Goal: Task Accomplishment & Management: Use online tool/utility

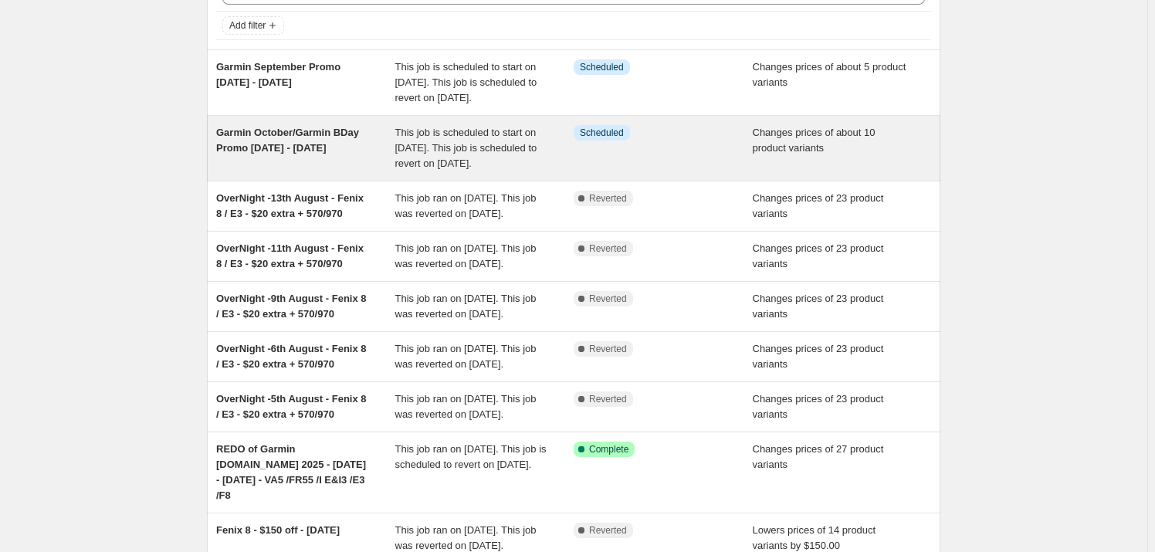
scroll to position [117, 0]
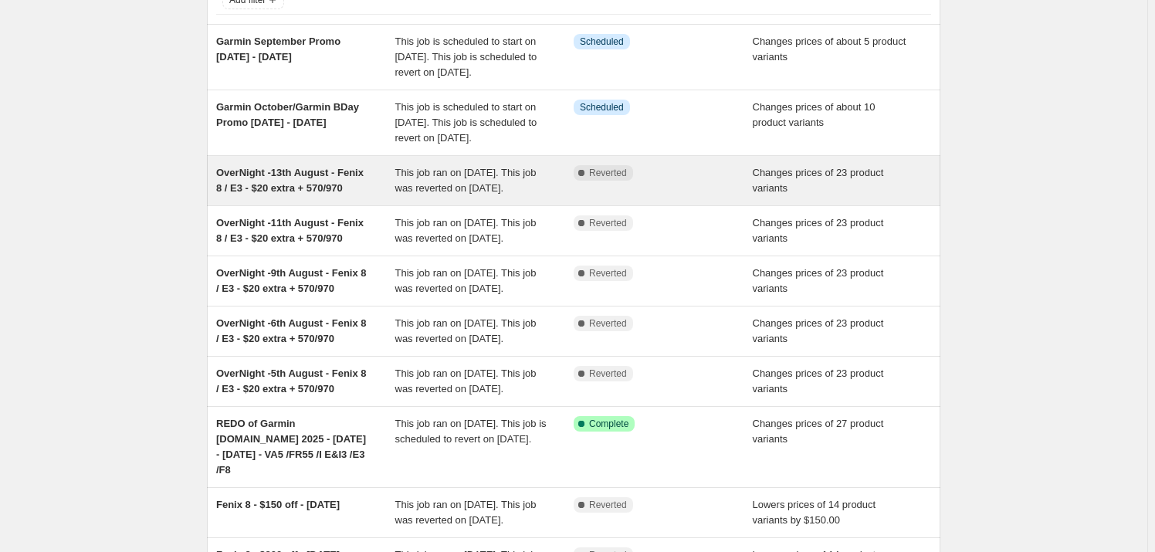
click at [324, 194] on span "OverNight -13th August - Fenix 8 / E3 - $20 extra + 570/970" at bounding box center [290, 180] width 148 height 27
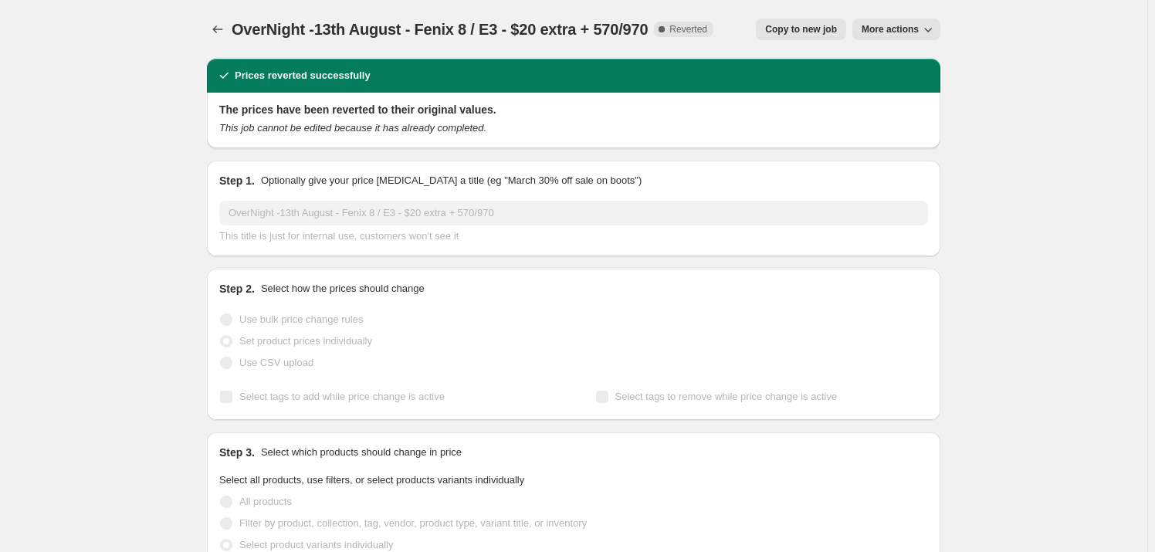
click at [824, 28] on span "Copy to new job" at bounding box center [801, 29] width 72 height 12
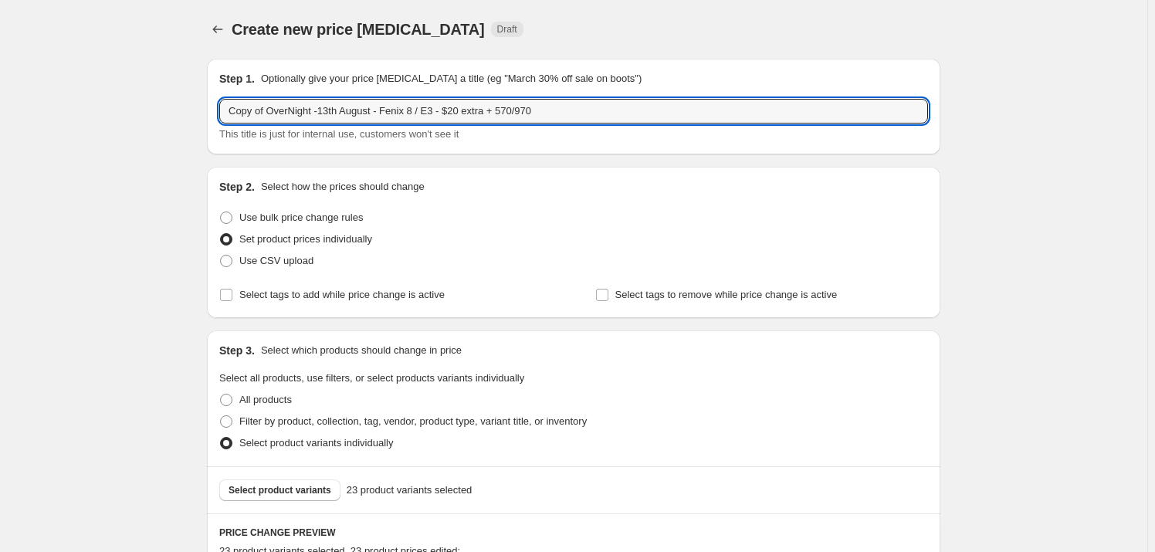
drag, startPoint x: 270, startPoint y: 109, endPoint x: 148, endPoint y: 104, distance: 122.1
click at [290, 110] on input "OverNight -13th August - Fenix 8 / E3 - $20 extra + 570/970" at bounding box center [573, 111] width 709 height 25
click at [295, 110] on input "OverNight -13th August - Fenix 8 / E3 - $20 extra + 570/970" at bounding box center [573, 111] width 709 height 25
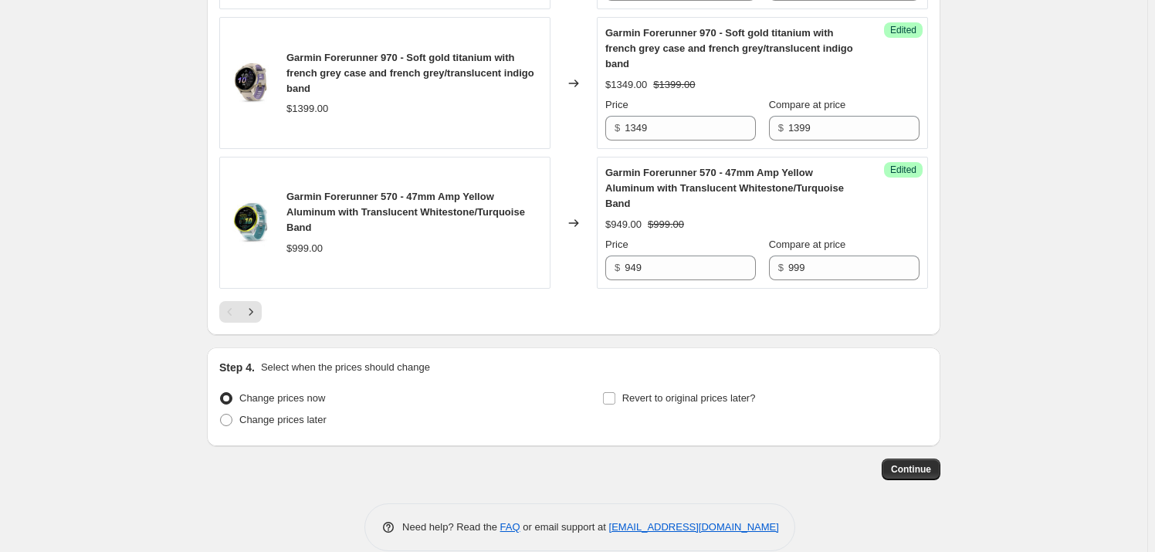
scroll to position [2865, 0]
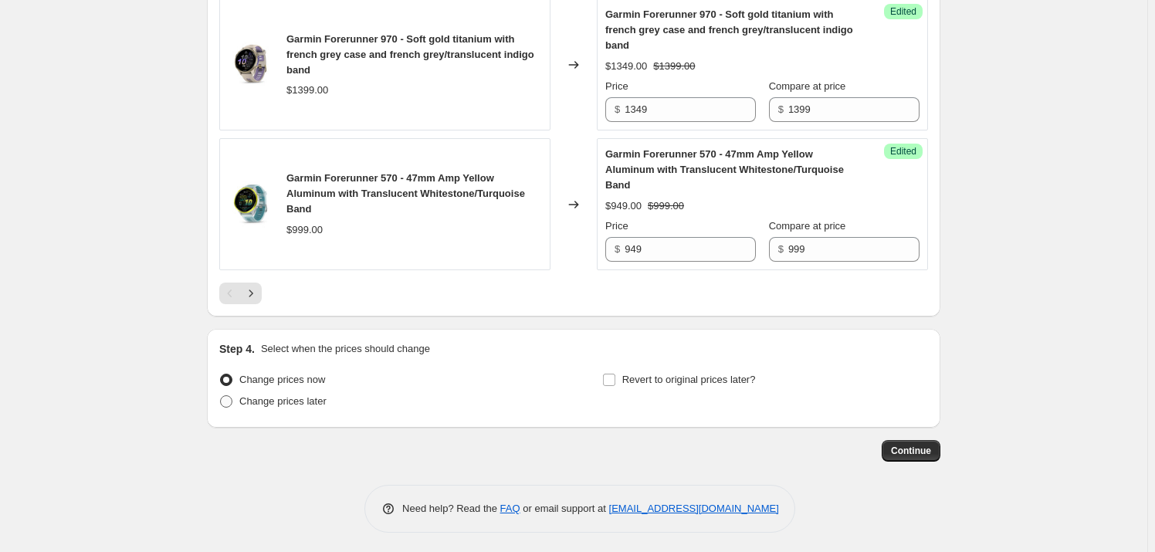
type input "OverNight -15th August - Fenix 8 / E3 - $20 extra + 570/970"
click at [292, 397] on span "Change prices later" at bounding box center [282, 401] width 87 height 12
click at [221, 396] on input "Change prices later" at bounding box center [220, 395] width 1 height 1
radio input "true"
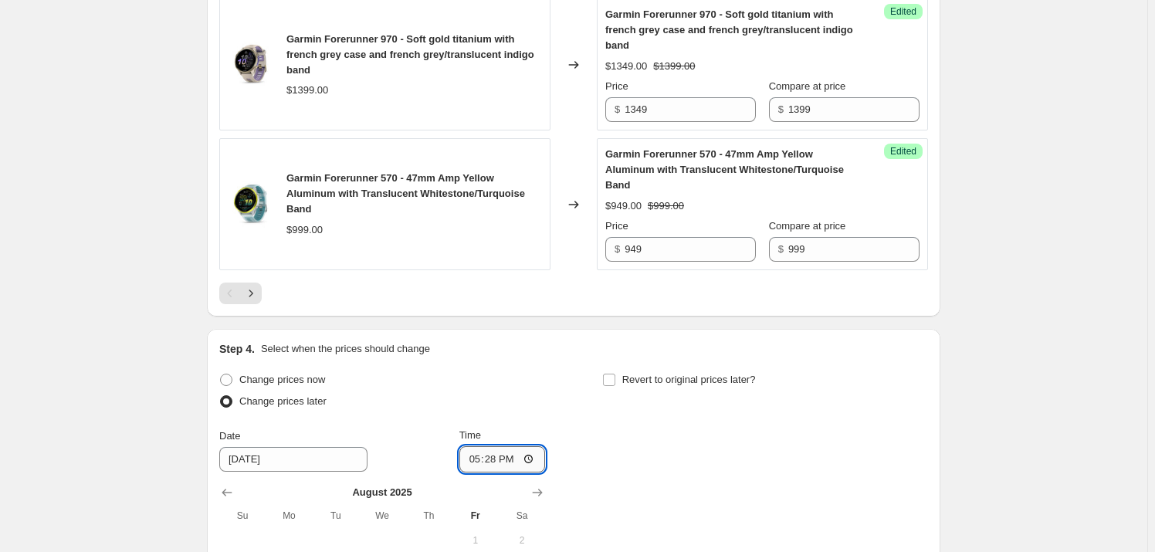
click at [478, 456] on input "17:28" at bounding box center [503, 459] width 86 height 26
type input "18:00"
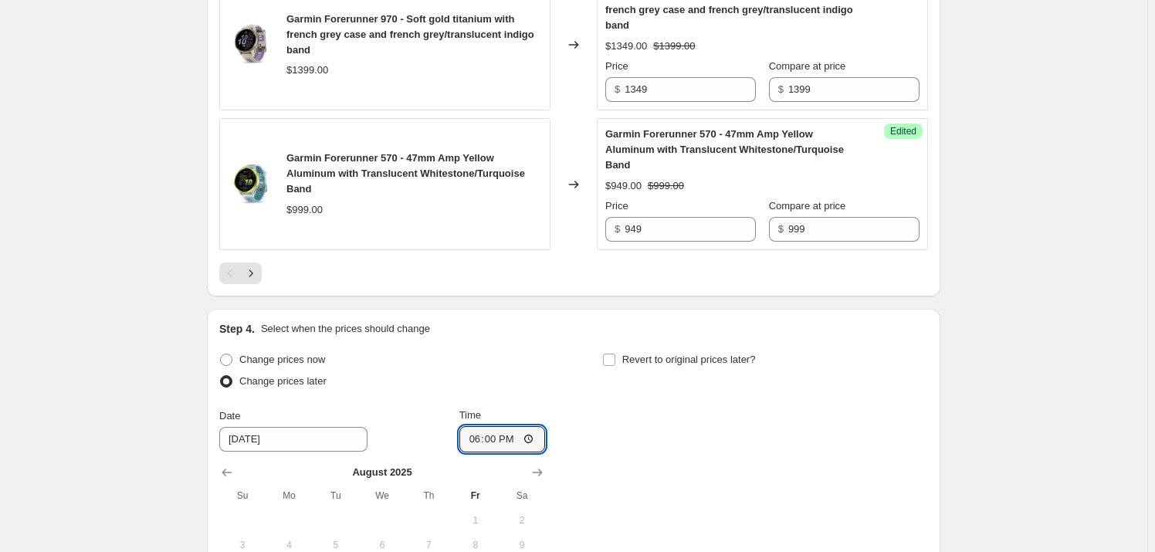
scroll to position [3153, 0]
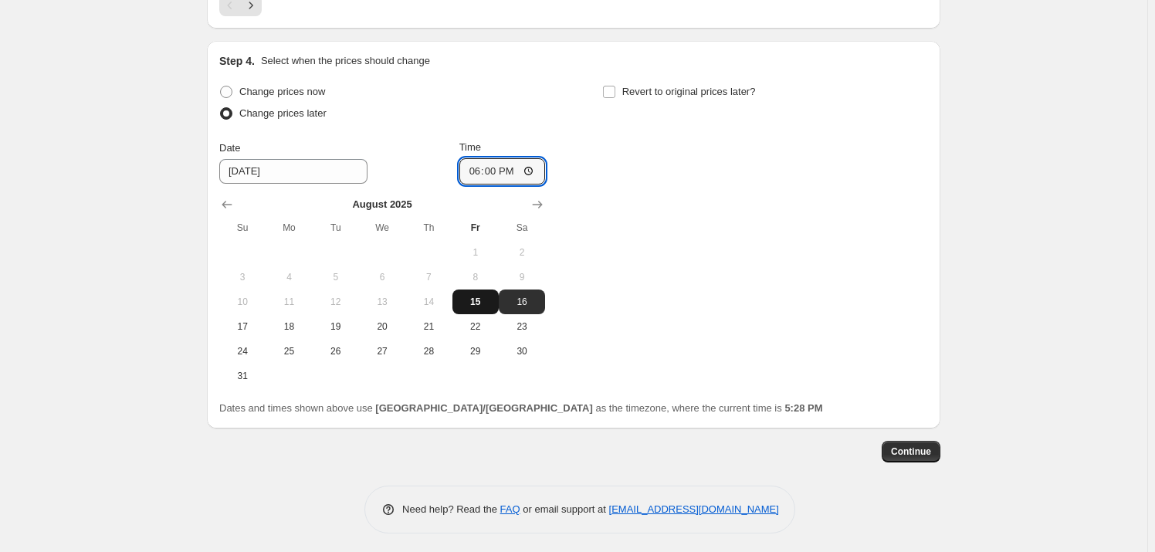
click at [473, 301] on span "15" at bounding box center [476, 302] width 34 height 12
type input "[DATE]"
click at [610, 93] on input "Revert to original prices later?" at bounding box center [609, 92] width 12 height 12
checkbox input "true"
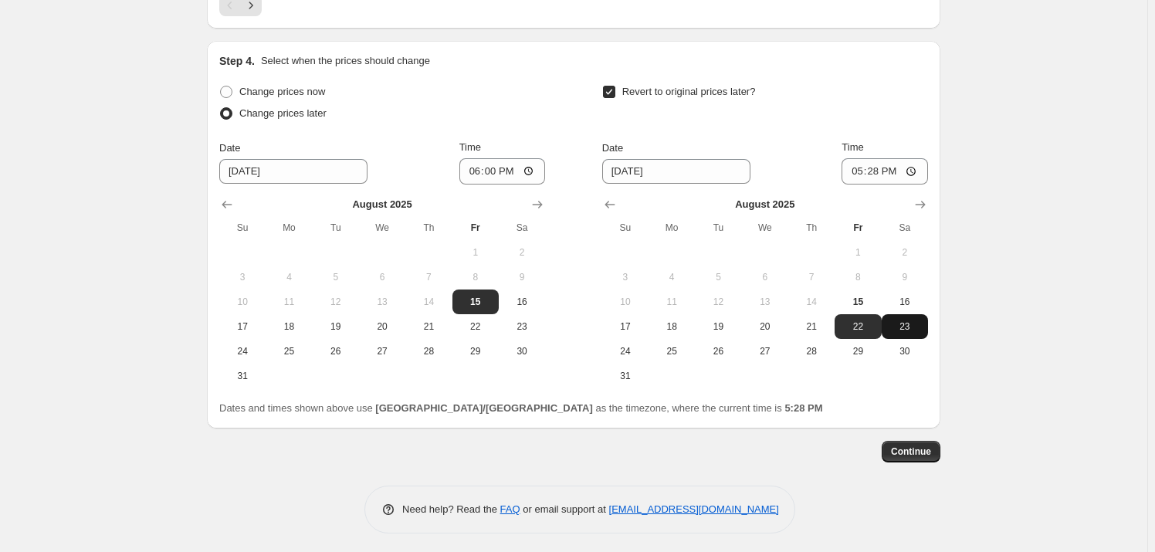
click at [897, 320] on span "23" at bounding box center [905, 326] width 34 height 12
click at [906, 299] on span "16" at bounding box center [905, 302] width 34 height 12
type input "[DATE]"
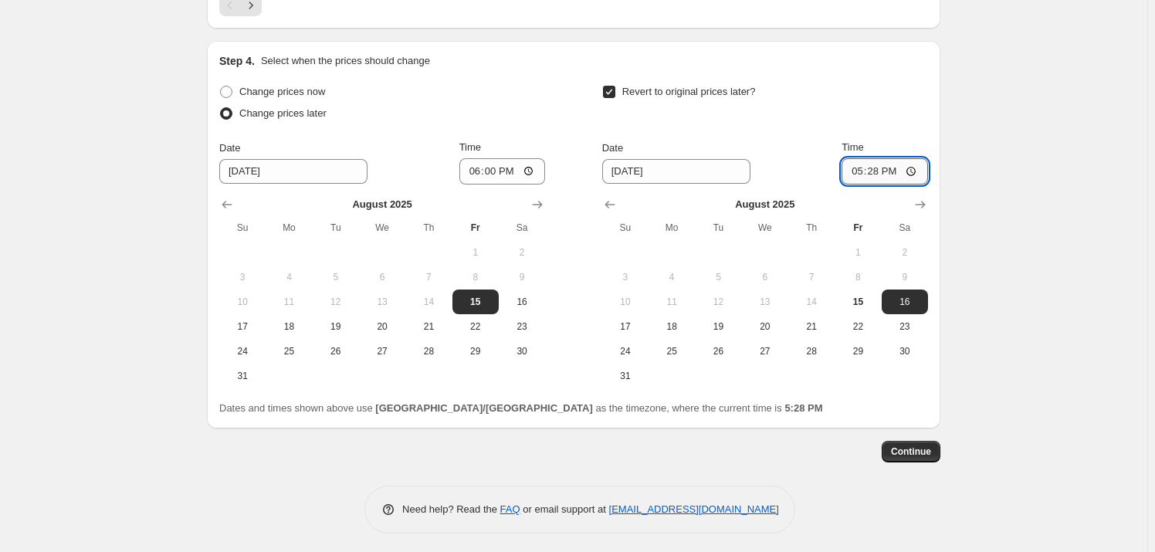
click at [859, 165] on input "17:28" at bounding box center [885, 171] width 86 height 26
type input "04:00"
click at [904, 450] on span "Continue" at bounding box center [911, 452] width 40 height 12
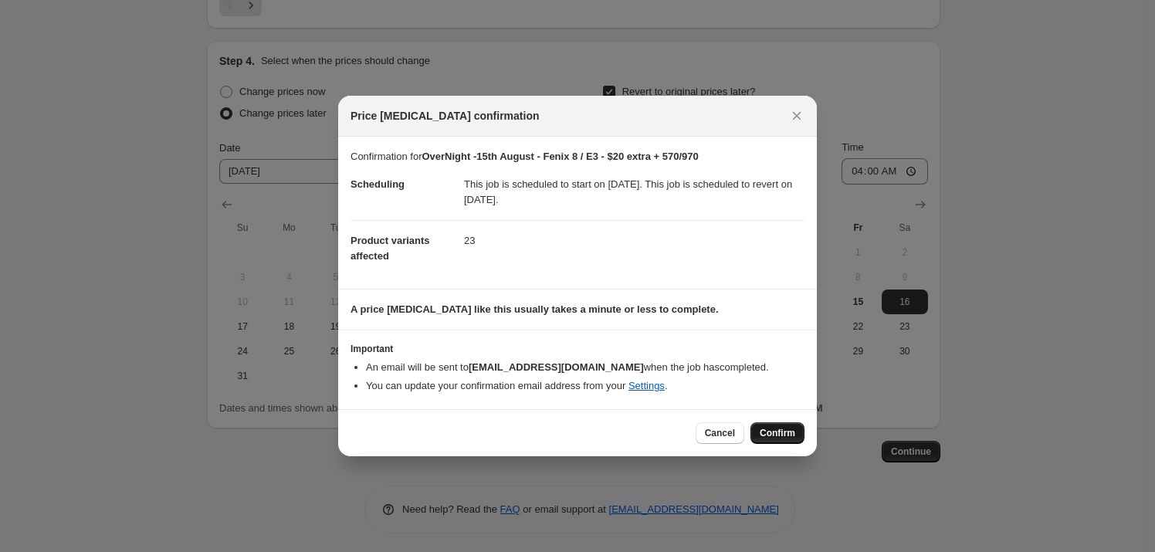
click at [768, 426] on button "Confirm" at bounding box center [778, 433] width 54 height 22
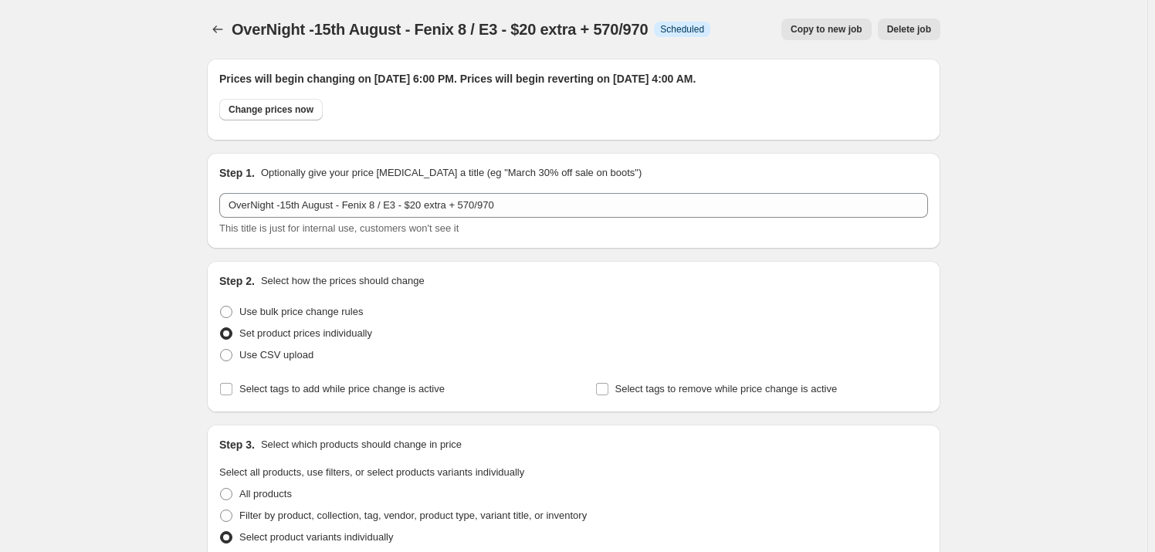
click at [841, 25] on span "Copy to new job" at bounding box center [827, 29] width 72 height 12
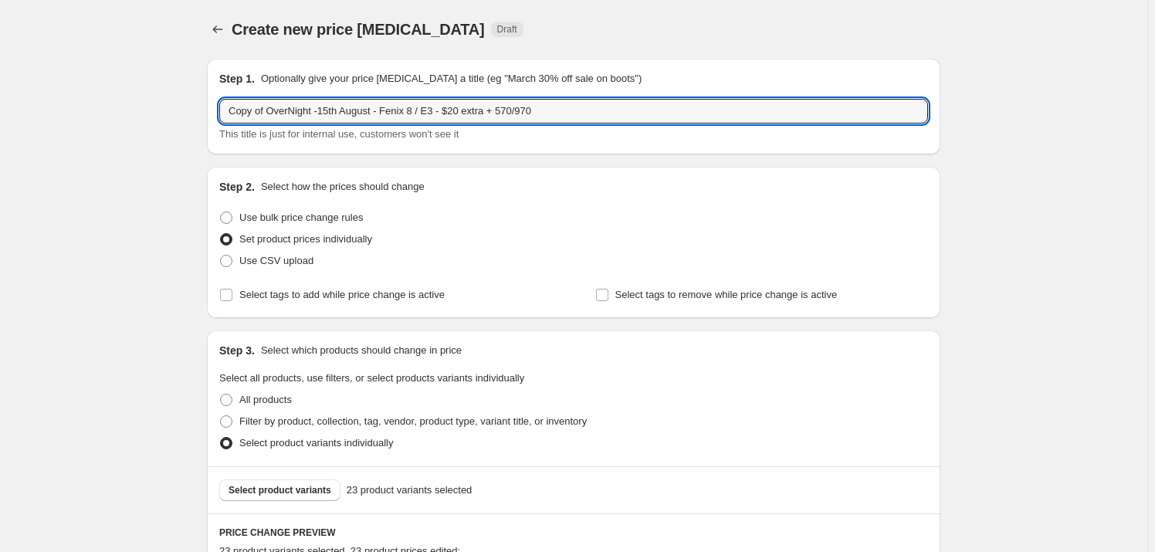
drag, startPoint x: 268, startPoint y: 107, endPoint x: 192, endPoint y: 103, distance: 75.8
click at [291, 109] on input "OverNight -15th August - Fenix 8 / E3 - $20 extra + 570/970" at bounding box center [573, 111] width 709 height 25
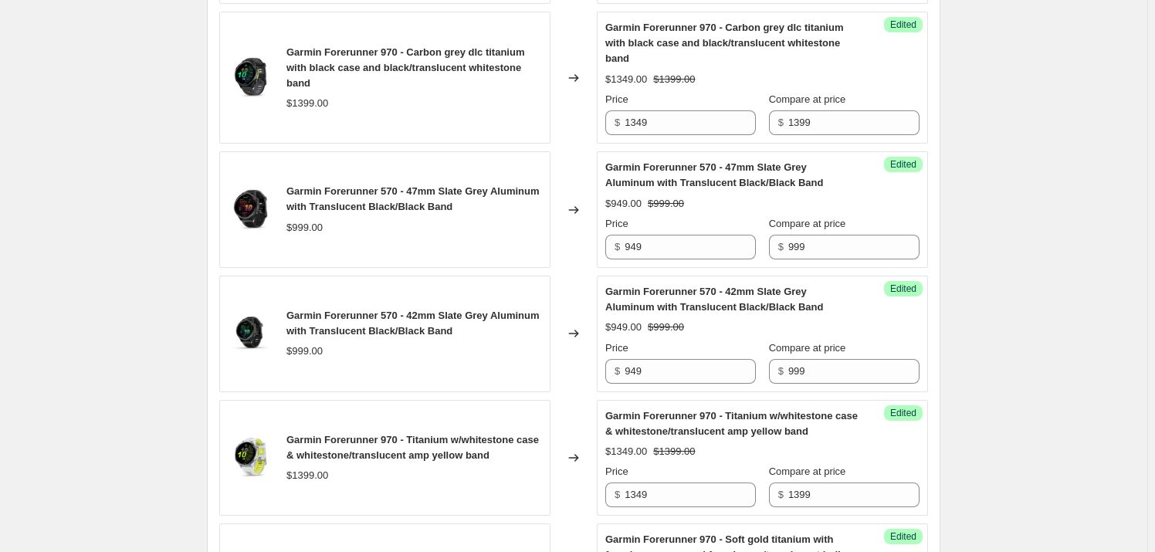
scroll to position [2865, 0]
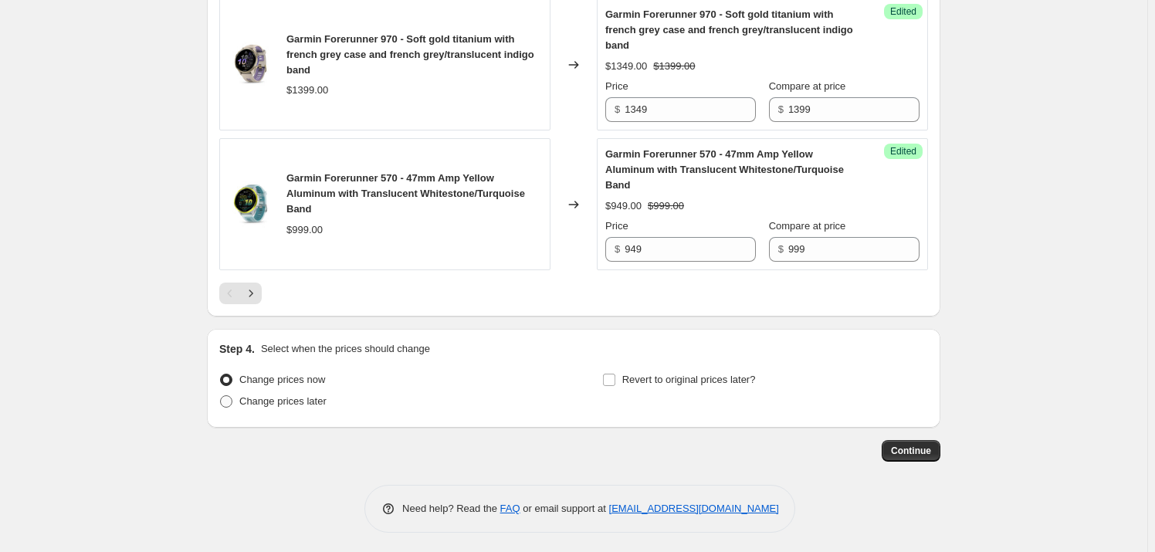
type input "OverNight -16th August - Fenix 8 / E3 - $20 extra + 570/970"
click at [272, 398] on span "Change prices later" at bounding box center [282, 401] width 87 height 12
click at [221, 396] on input "Change prices later" at bounding box center [220, 395] width 1 height 1
radio input "true"
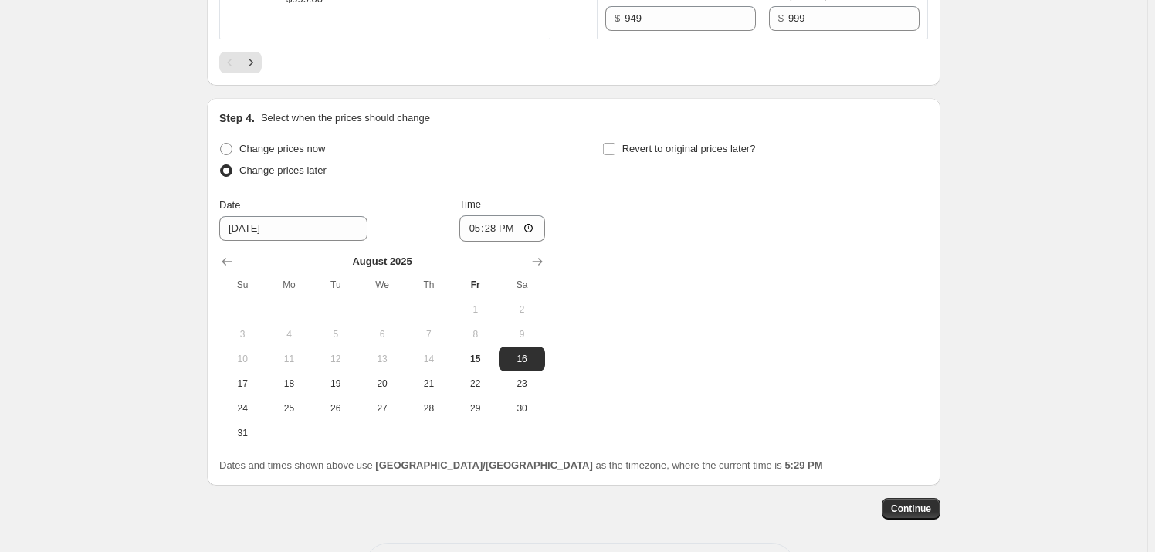
scroll to position [3098, 0]
click at [478, 219] on input "17:28" at bounding box center [503, 226] width 86 height 26
type input "14:00"
click at [614, 145] on input "Revert to original prices later?" at bounding box center [609, 147] width 12 height 12
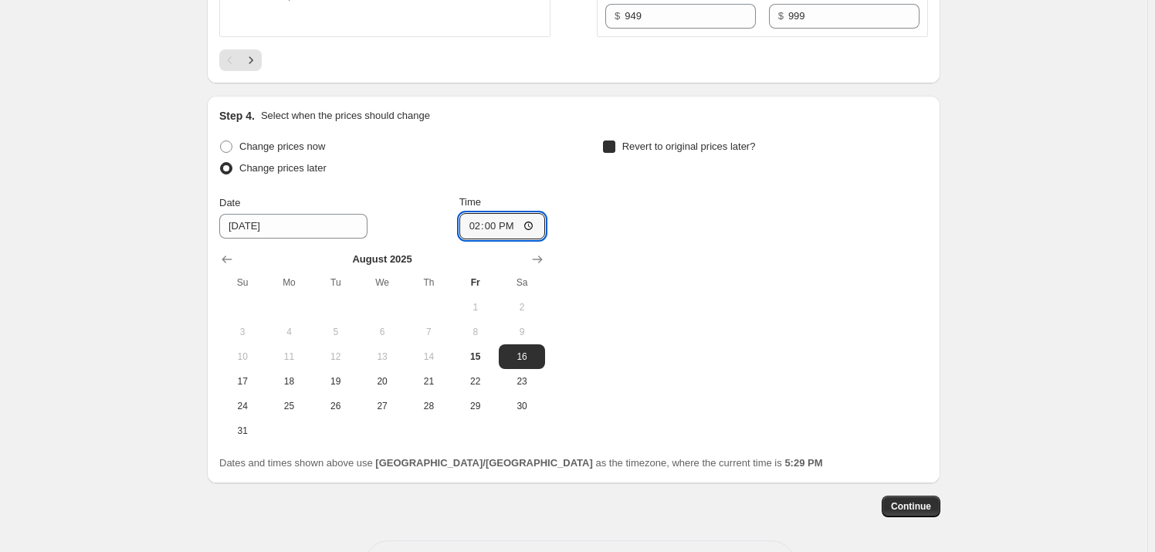
checkbox input "true"
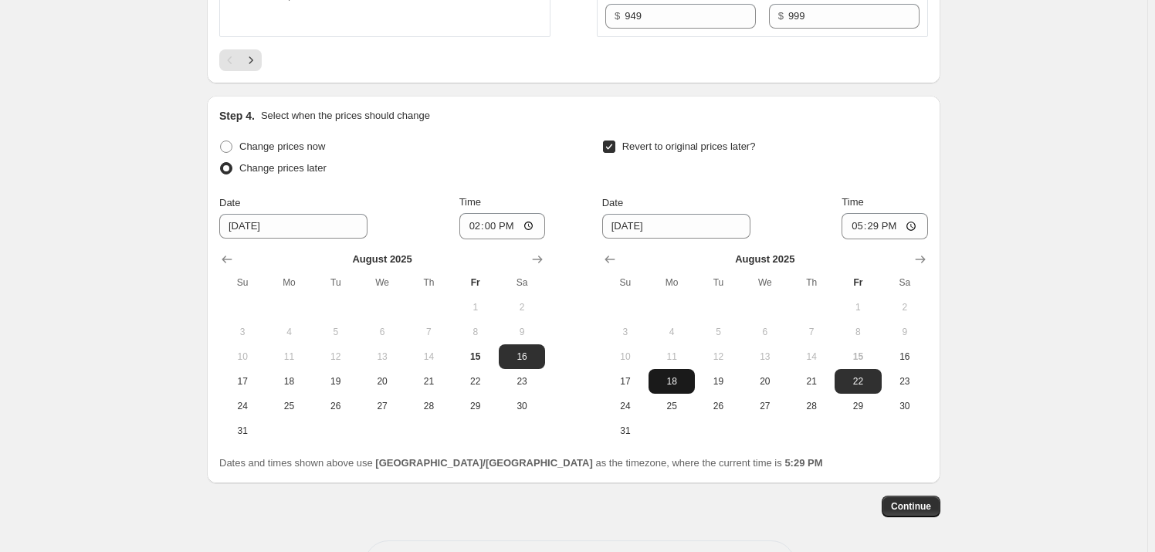
click at [663, 380] on span "18" at bounding box center [672, 381] width 34 height 12
type input "[DATE]"
click at [853, 222] on input "17:29" at bounding box center [885, 226] width 86 height 26
type input "03:00"
click at [914, 503] on span "Continue" at bounding box center [911, 506] width 40 height 12
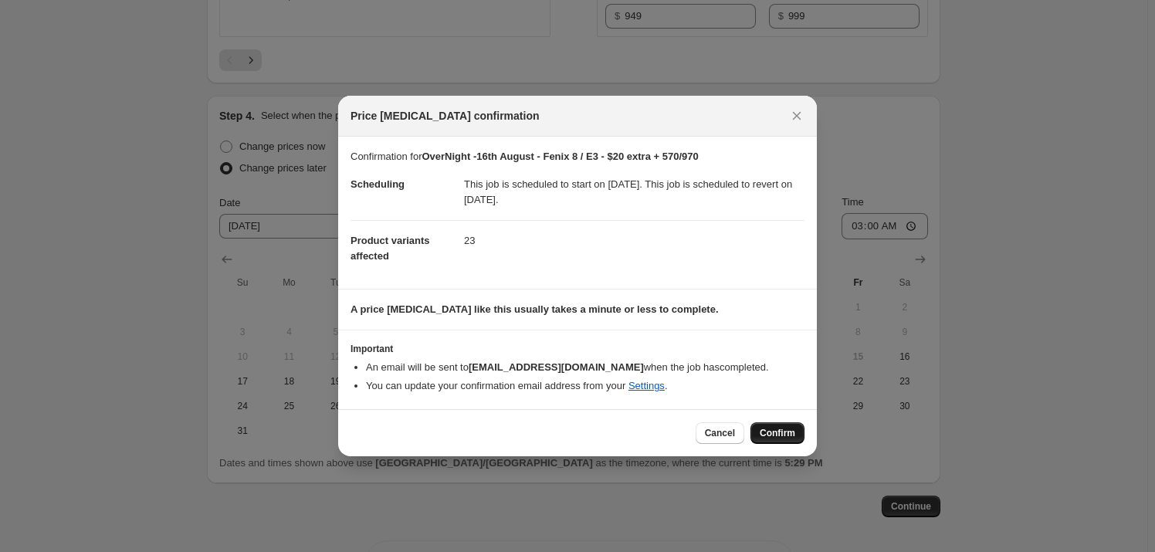
click at [783, 436] on span "Confirm" at bounding box center [778, 433] width 36 height 12
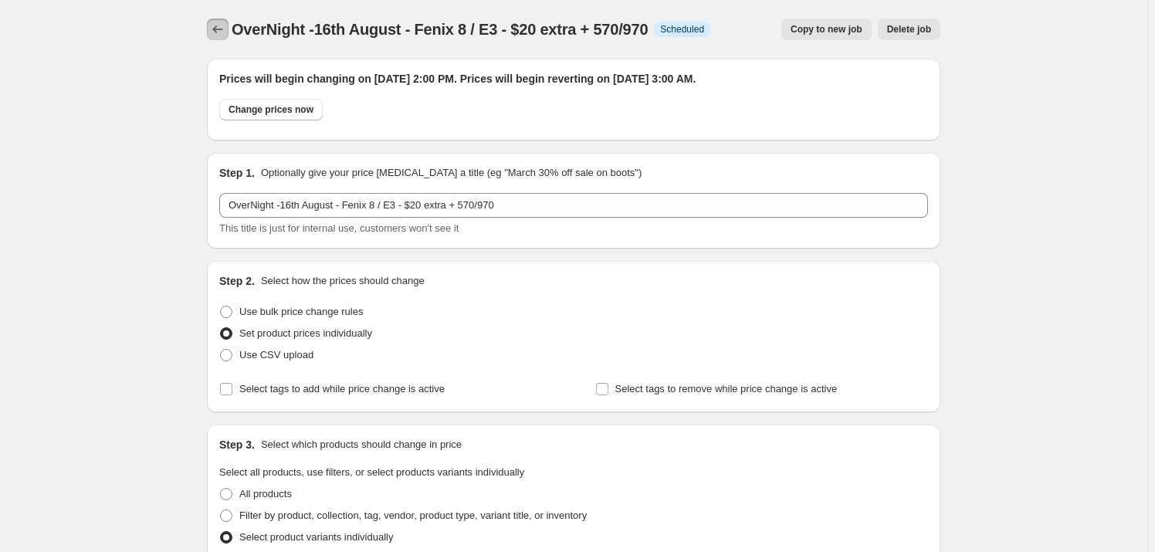
click at [216, 32] on icon "Price change jobs" at bounding box center [217, 29] width 15 height 15
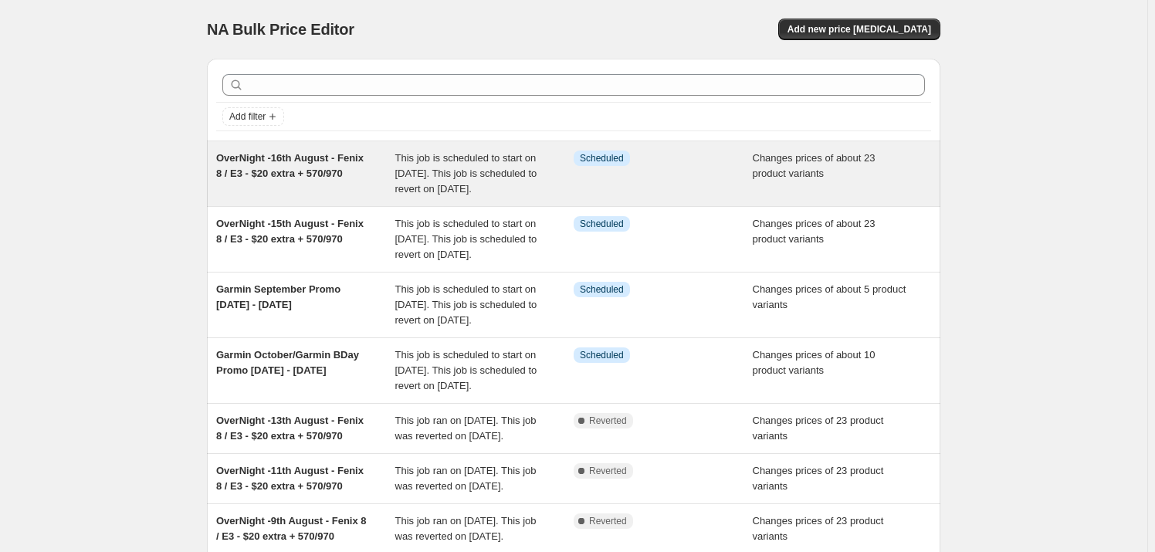
click at [714, 171] on div "Info Scheduled" at bounding box center [663, 174] width 179 height 46
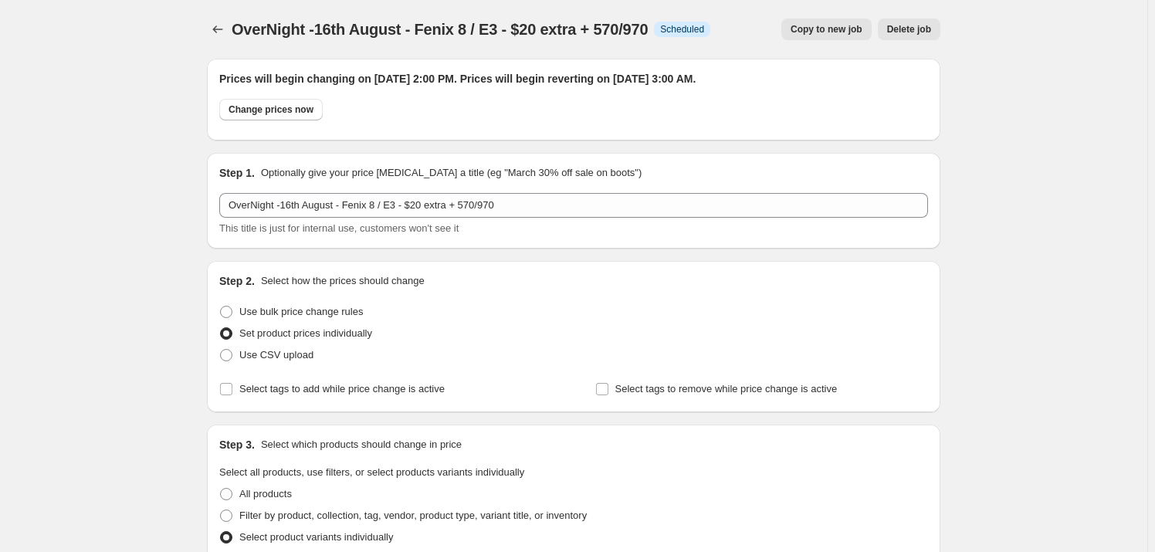
click at [839, 24] on span "Copy to new job" at bounding box center [827, 29] width 72 height 12
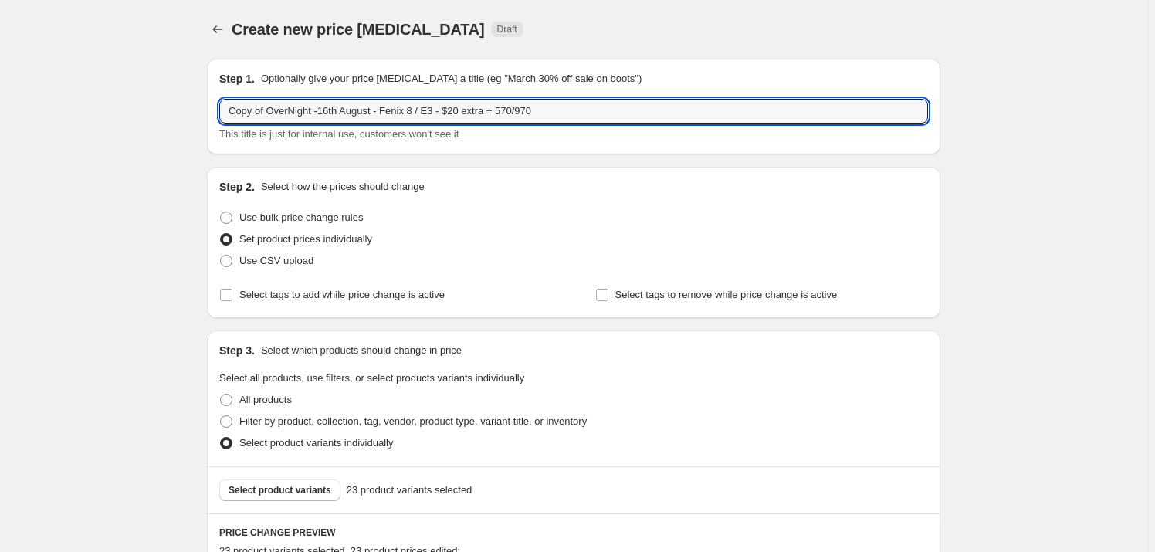
drag, startPoint x: 270, startPoint y: 107, endPoint x: 186, endPoint y: 107, distance: 83.4
click at [292, 114] on input "OverNight -16th August - Fenix 8 / E3 - $20 extra + 570/970" at bounding box center [573, 111] width 709 height 25
click at [295, 116] on input "OverNight -118th August - Fenix 8 / E3 - $20 extra + 570/970" at bounding box center [573, 111] width 709 height 25
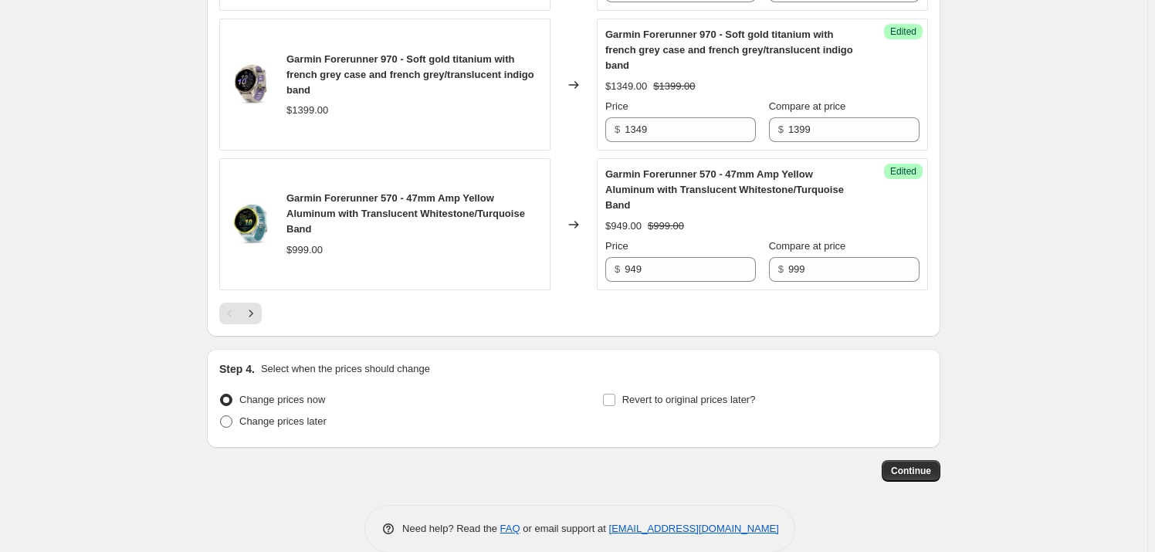
scroll to position [2865, 0]
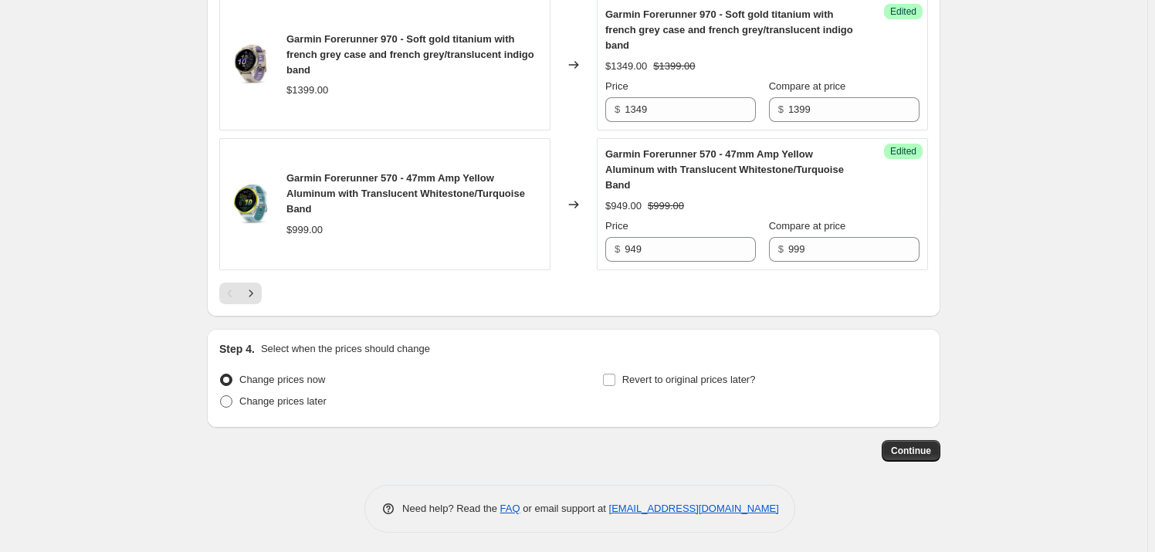
type input "OverNight -18th August - Fenix 8 / E3 - $20 extra + 570/970"
click at [288, 396] on span "Change prices later" at bounding box center [282, 401] width 87 height 12
click at [221, 396] on input "Change prices later" at bounding box center [220, 395] width 1 height 1
radio input "true"
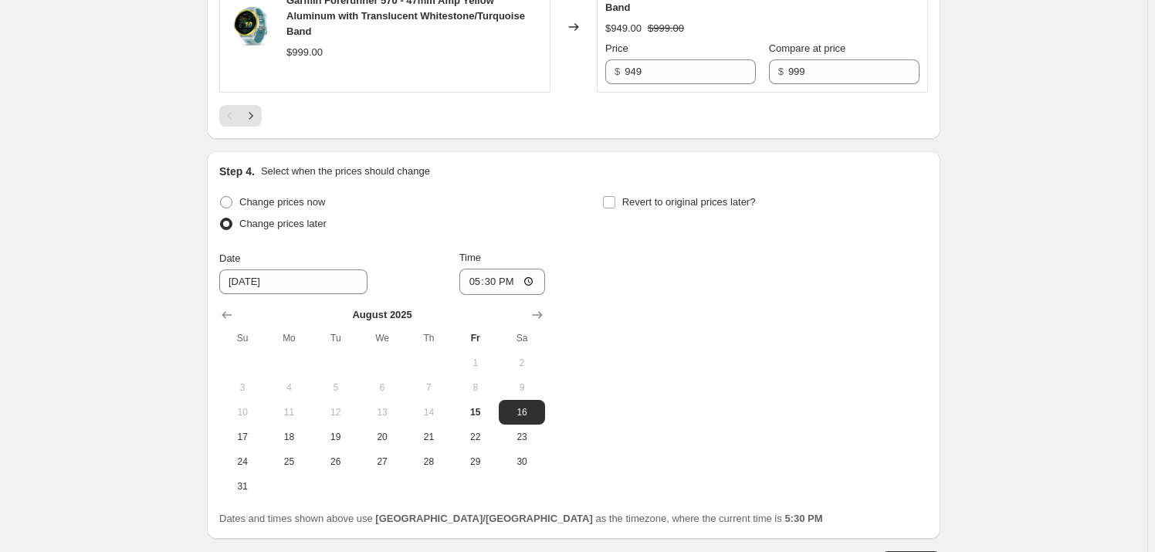
scroll to position [3098, 0]
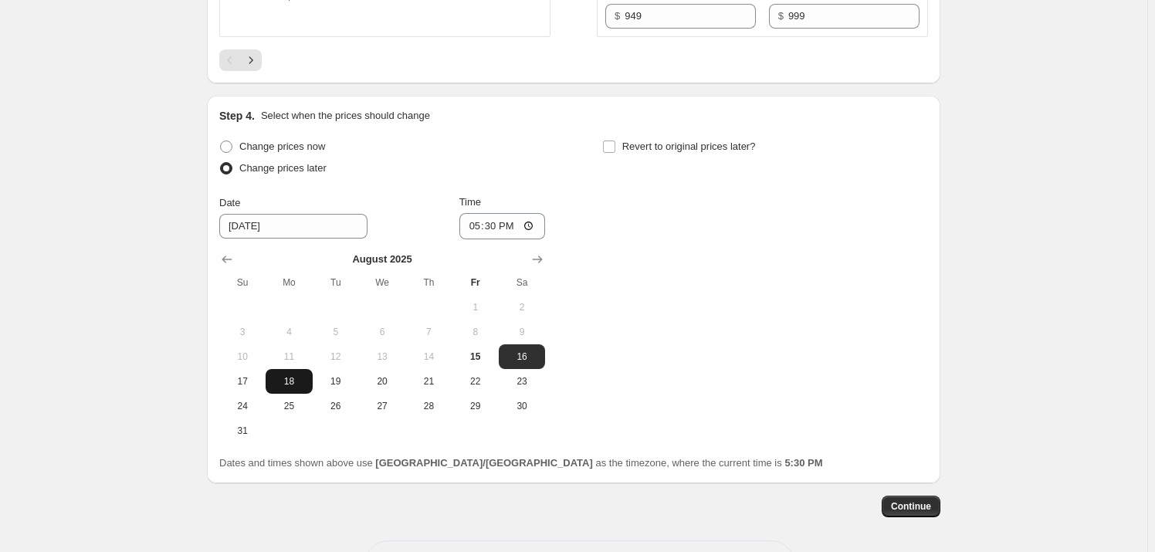
click at [290, 377] on span "18" at bounding box center [289, 381] width 34 height 12
type input "[DATE]"
click at [479, 222] on input "17:30" at bounding box center [503, 226] width 86 height 26
type input "18:00"
click at [614, 141] on input "Revert to original prices later?" at bounding box center [609, 147] width 12 height 12
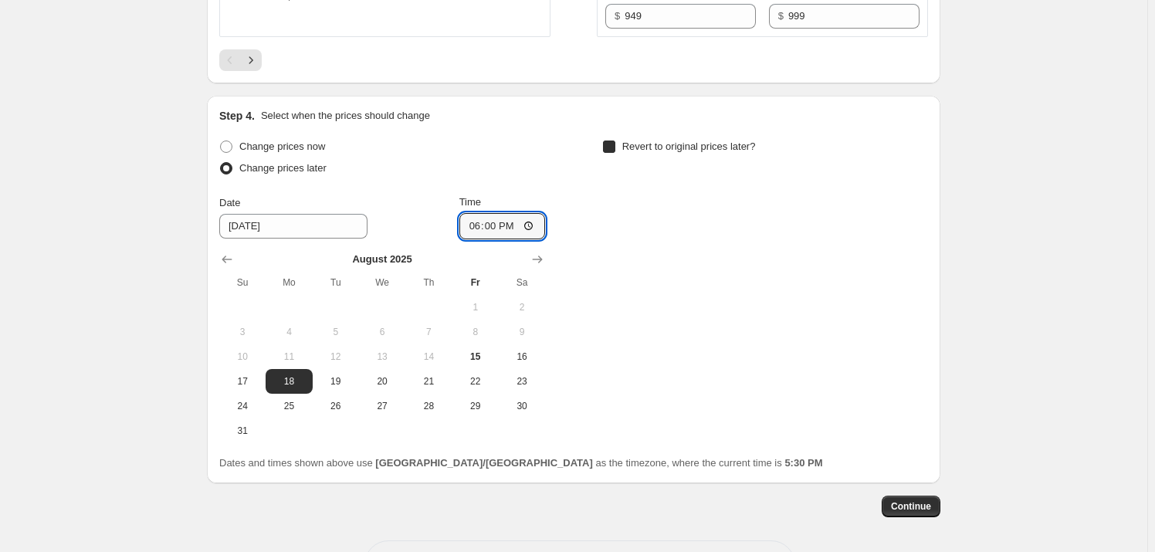
checkbox input "true"
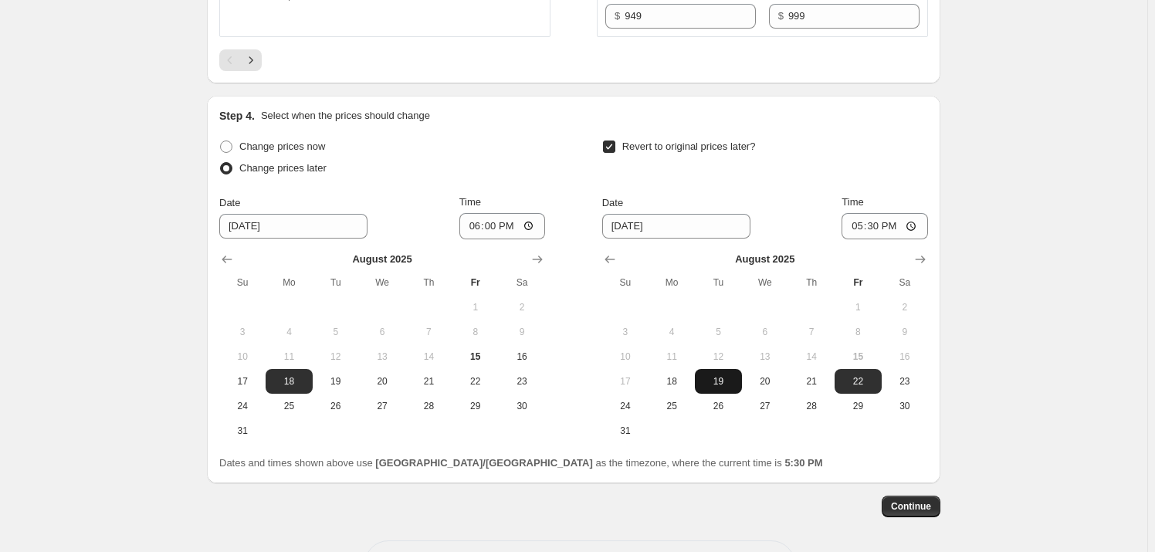
click at [722, 376] on span "19" at bounding box center [718, 381] width 34 height 12
type input "[DATE]"
click at [860, 224] on input "17:30" at bounding box center [885, 226] width 86 height 26
type input "04:00"
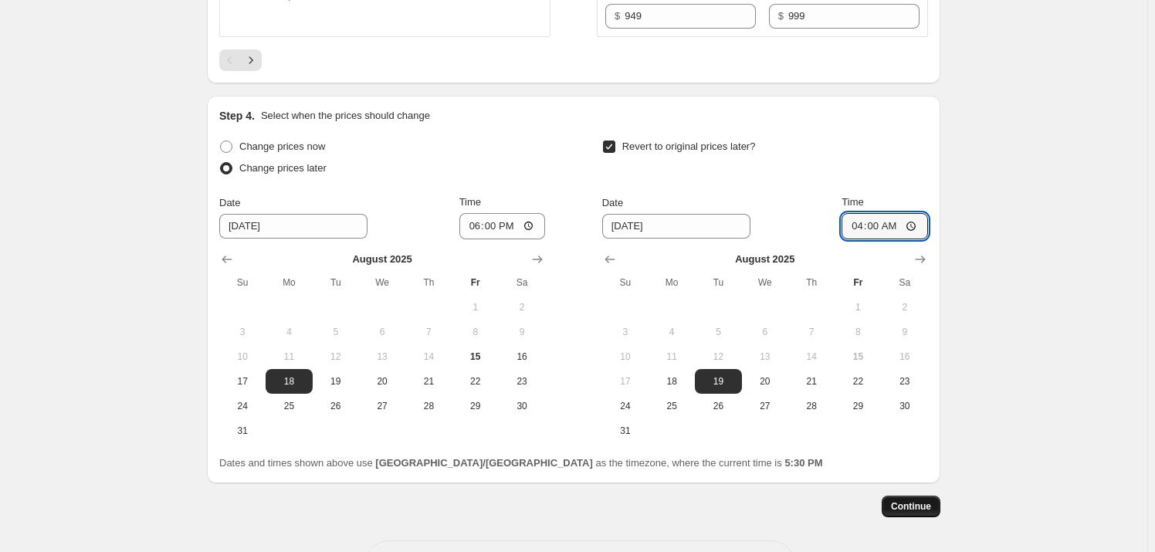
click at [914, 500] on span "Continue" at bounding box center [911, 506] width 40 height 12
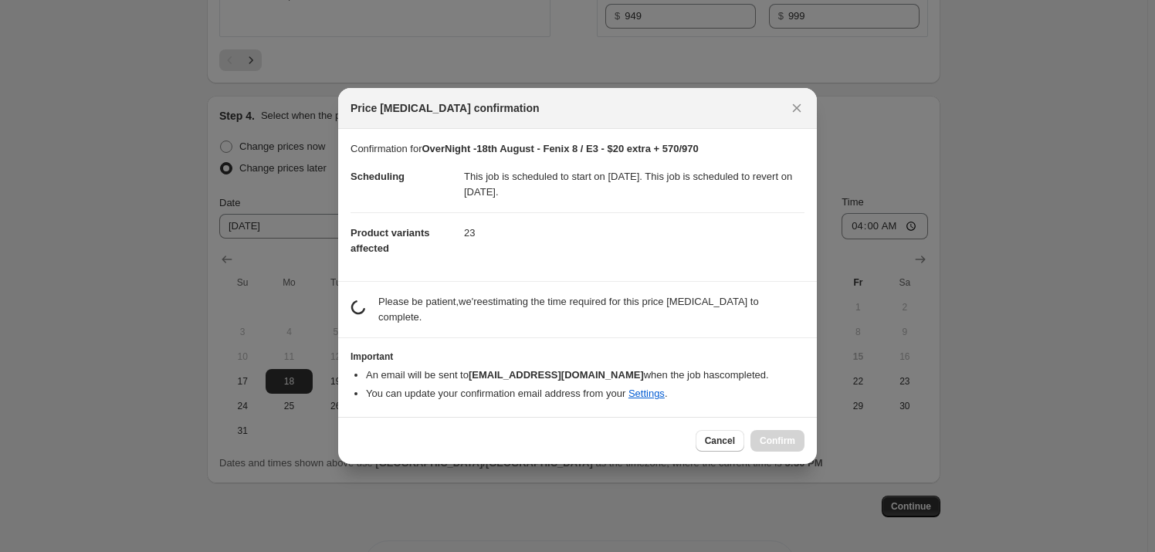
scroll to position [0, 0]
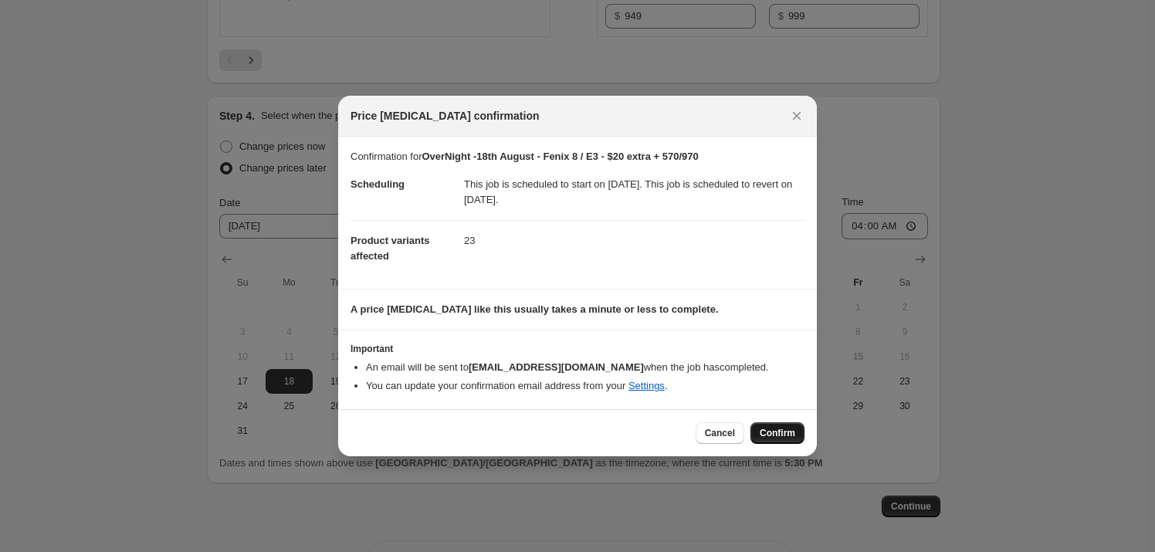
click at [777, 426] on button "Confirm" at bounding box center [778, 433] width 54 height 22
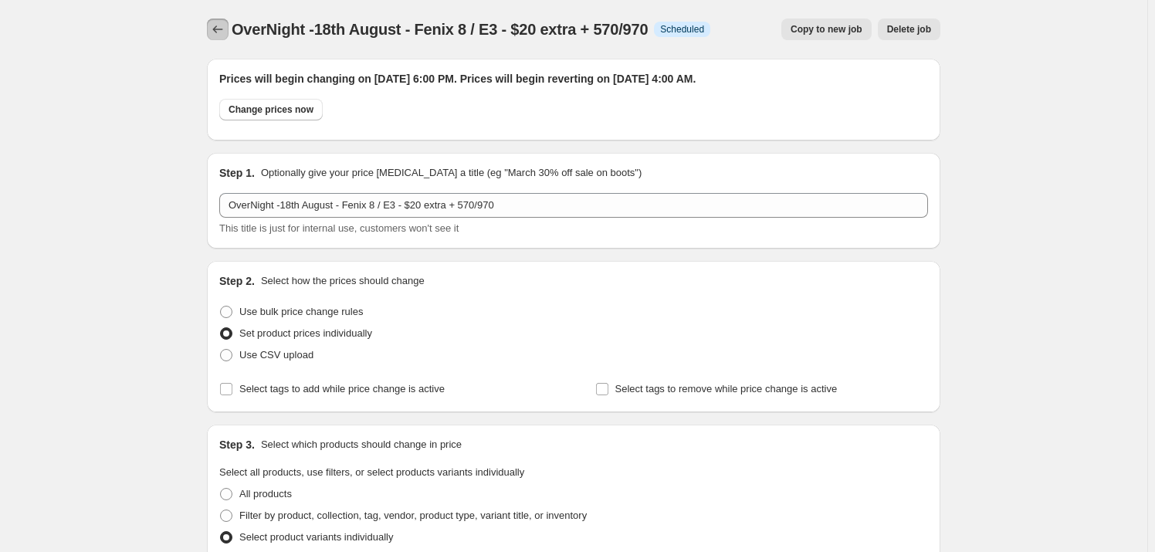
click at [222, 27] on icon "Price change jobs" at bounding box center [217, 29] width 15 height 15
